Goal: Task Accomplishment & Management: Complete application form

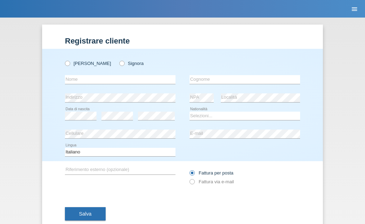
click at [355, 12] on icon "menu" at bounding box center [354, 9] width 7 height 7
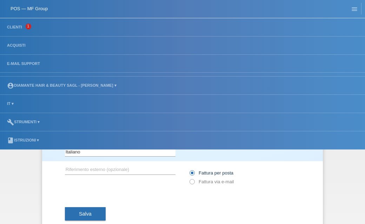
click at [110, 24] on li "Clienti 1" at bounding box center [182, 27] width 365 height 18
click at [14, 28] on link "Clienti" at bounding box center [15, 27] width 22 height 4
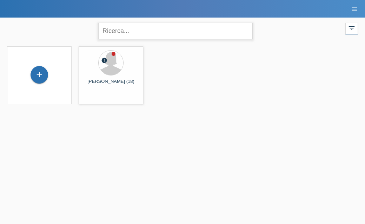
click at [179, 30] on input "text" at bounding box center [175, 31] width 155 height 17
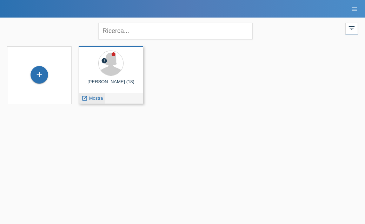
click at [93, 96] on span "Mostra" at bounding box center [96, 98] width 14 height 5
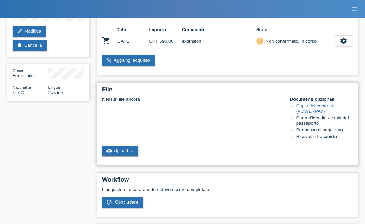
scroll to position [73, 0]
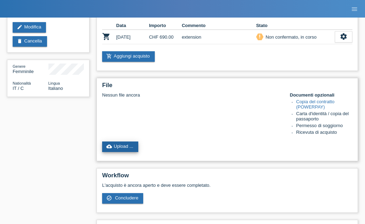
click at [130, 152] on link "cloud_upload Upload ..." at bounding box center [120, 147] width 36 height 11
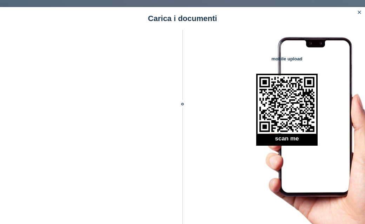
scroll to position [123, 0]
click at [358, 12] on icon "close" at bounding box center [360, 12] width 6 height 6
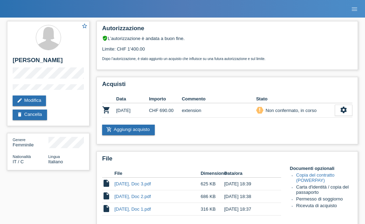
scroll to position [135, 0]
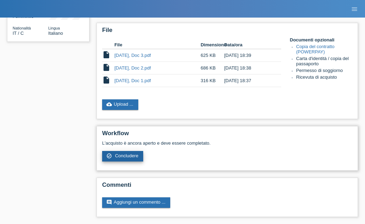
click at [131, 156] on span "Concludere" at bounding box center [127, 155] width 24 height 5
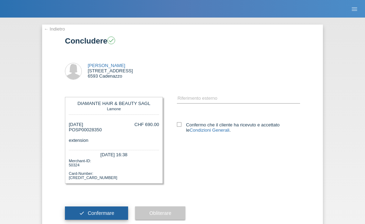
click at [117, 220] on button "check Confermare" at bounding box center [96, 213] width 63 height 13
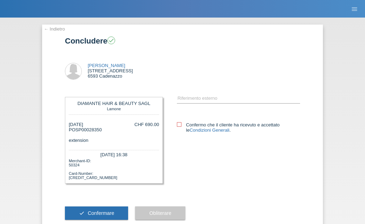
click at [178, 125] on icon at bounding box center [179, 124] width 5 height 5
click at [178, 125] on input "Confermo che il cliente ha ricevuto e accettato le Condizioni Generali ." at bounding box center [179, 124] width 5 height 5
checkbox input "true"
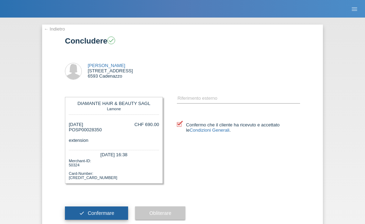
click at [113, 216] on span "Confermare" at bounding box center [101, 213] width 27 height 6
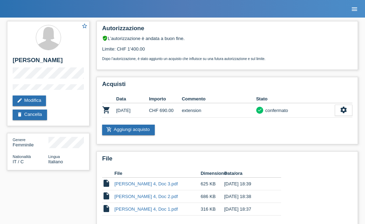
click at [356, 12] on icon "menu" at bounding box center [354, 9] width 7 height 7
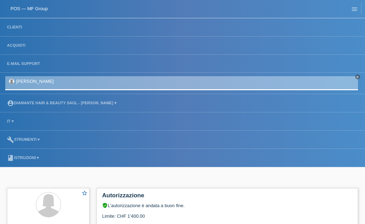
click at [16, 23] on li "Clienti" at bounding box center [182, 27] width 365 height 18
click at [17, 27] on link "Clienti" at bounding box center [15, 27] width 22 height 4
